Goal: Transaction & Acquisition: Purchase product/service

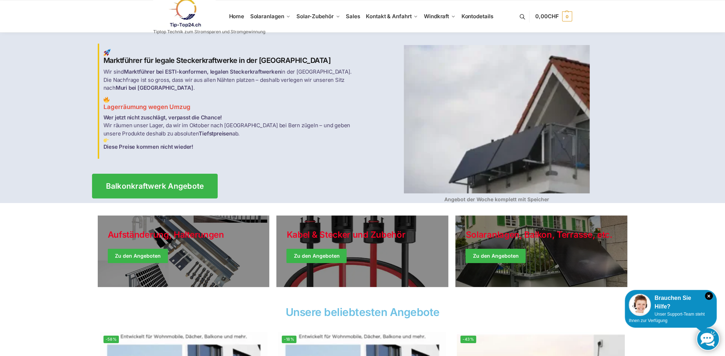
click at [194, 184] on span "Balkonkraftwerk Angebote" at bounding box center [155, 187] width 98 height 8
click at [199, 175] on link "Balkonkraftwerk Angebote" at bounding box center [155, 186] width 126 height 25
click at [525, 109] on img at bounding box center [497, 119] width 186 height 149
click at [499, 141] on img at bounding box center [497, 119] width 186 height 149
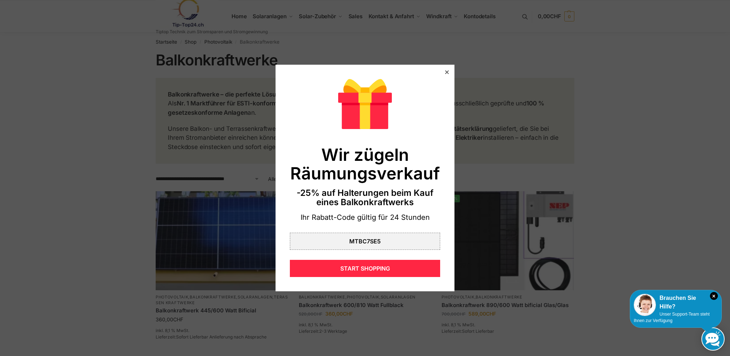
click at [444, 72] on div at bounding box center [447, 72] width 6 height 6
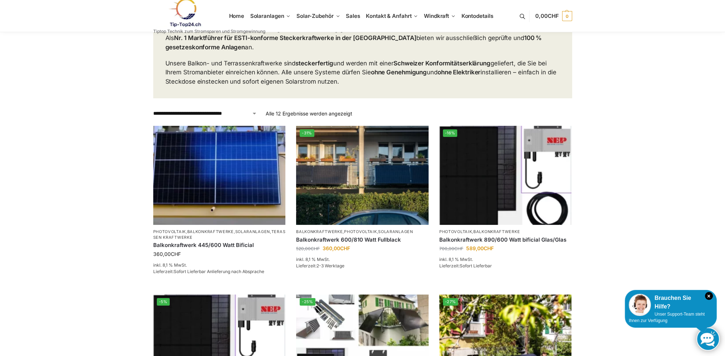
scroll to position [72, 0]
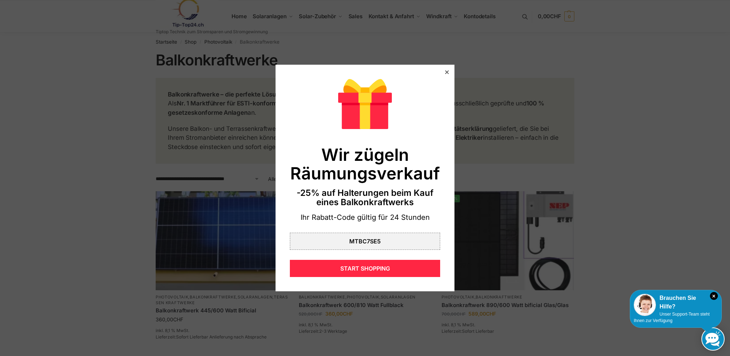
click at [444, 74] on div at bounding box center [447, 72] width 6 height 6
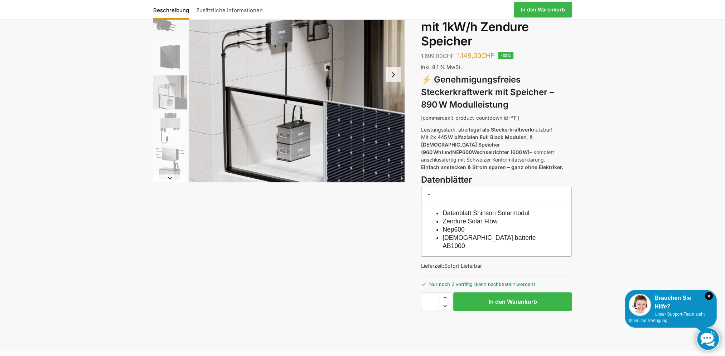
scroll to position [143, 0]
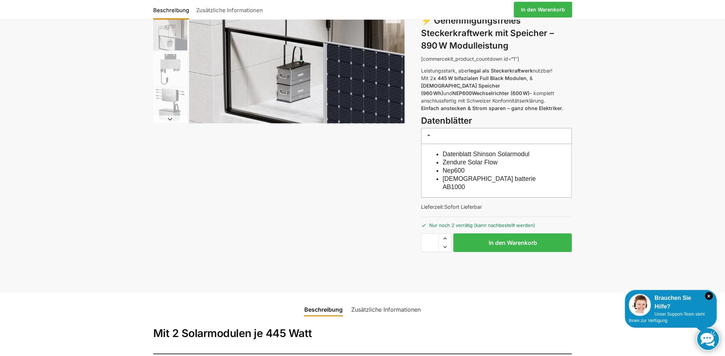
click at [490, 151] on link "Datenblatt Shinson Solarmodul" at bounding box center [485, 154] width 87 height 7
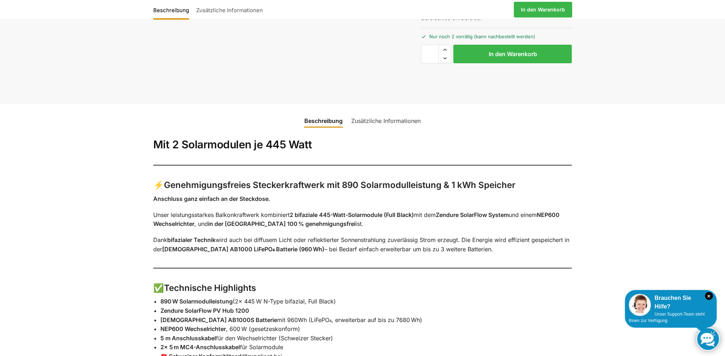
scroll to position [322, 0]
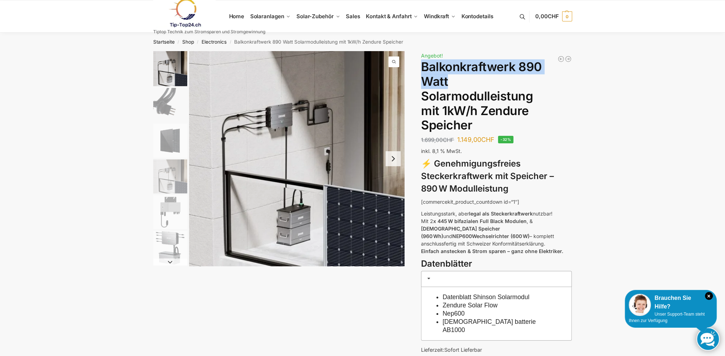
drag, startPoint x: 422, startPoint y: 64, endPoint x: 492, endPoint y: 86, distance: 73.9
click at [492, 86] on h1 "Balkonkraftwerk 890 Watt Solarmodulleistung mit 1kW/h Zendure Speicher" at bounding box center [496, 96] width 151 height 73
